Goal: Find specific page/section: Find specific page/section

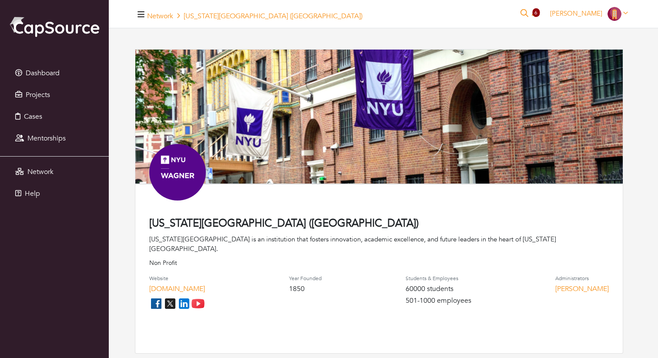
scroll to position [952, 0]
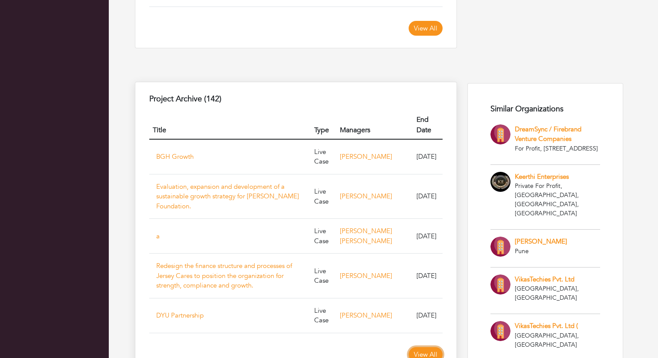
click at [422, 347] on link "View All" at bounding box center [426, 354] width 34 height 15
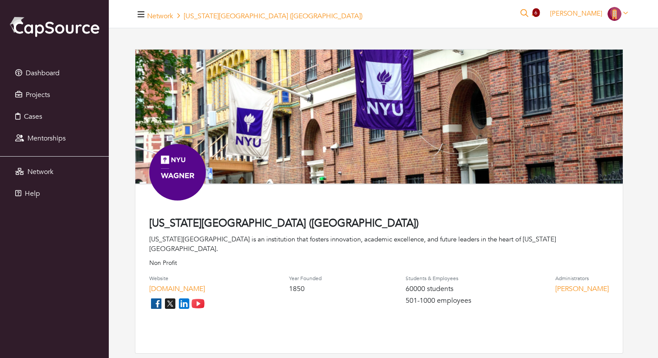
scroll to position [952, 0]
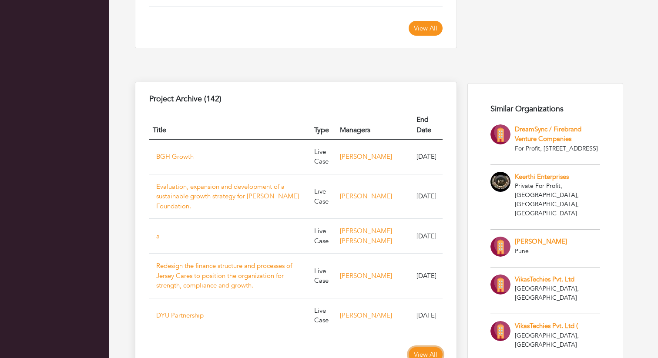
click at [428, 347] on link "View All" at bounding box center [426, 354] width 34 height 15
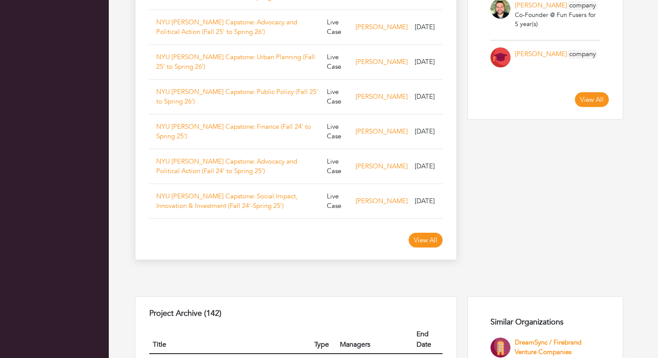
scroll to position [739, 0]
click at [420, 233] on link "View All" at bounding box center [426, 240] width 34 height 15
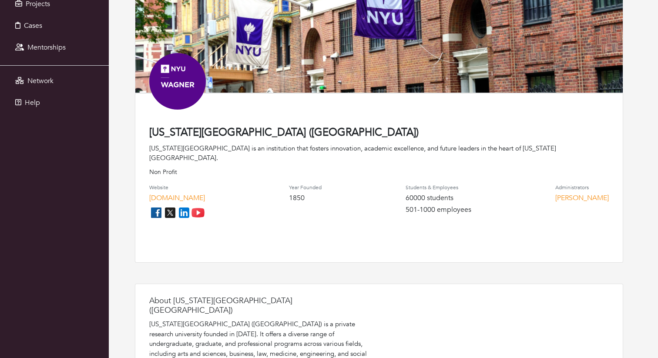
scroll to position [0, 0]
